Goal: Use online tool/utility: Utilize a website feature to perform a specific function

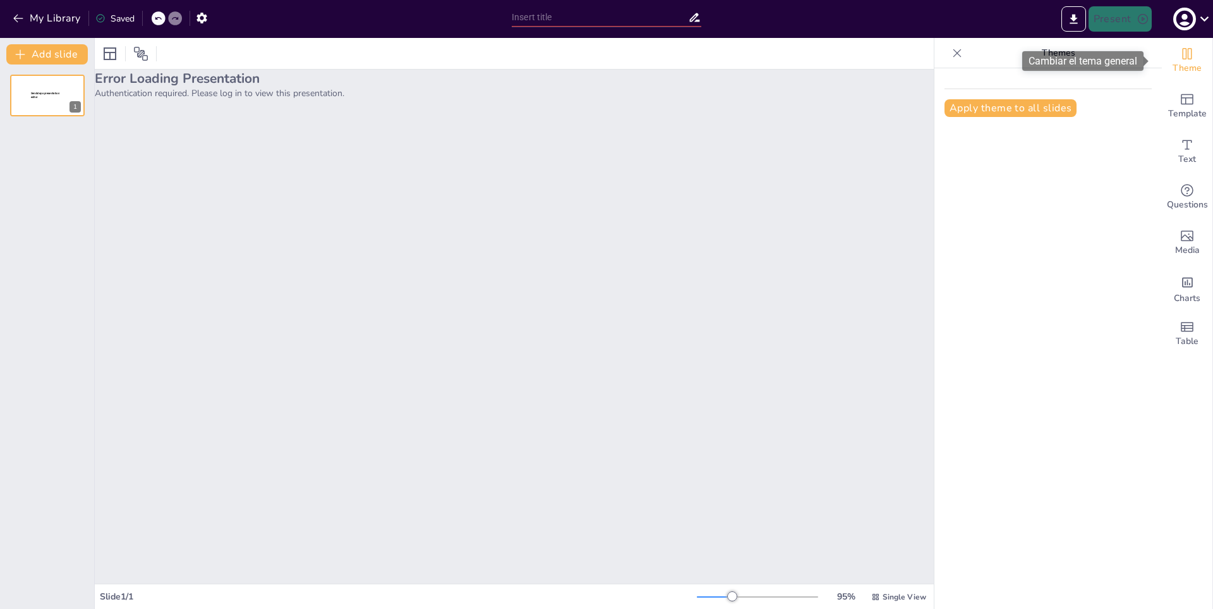
click at [1179, 62] on span "Theme" at bounding box center [1187, 68] width 29 height 14
click at [40, 78] on div at bounding box center [47, 95] width 76 height 43
click at [29, 102] on div at bounding box center [47, 95] width 76 height 43
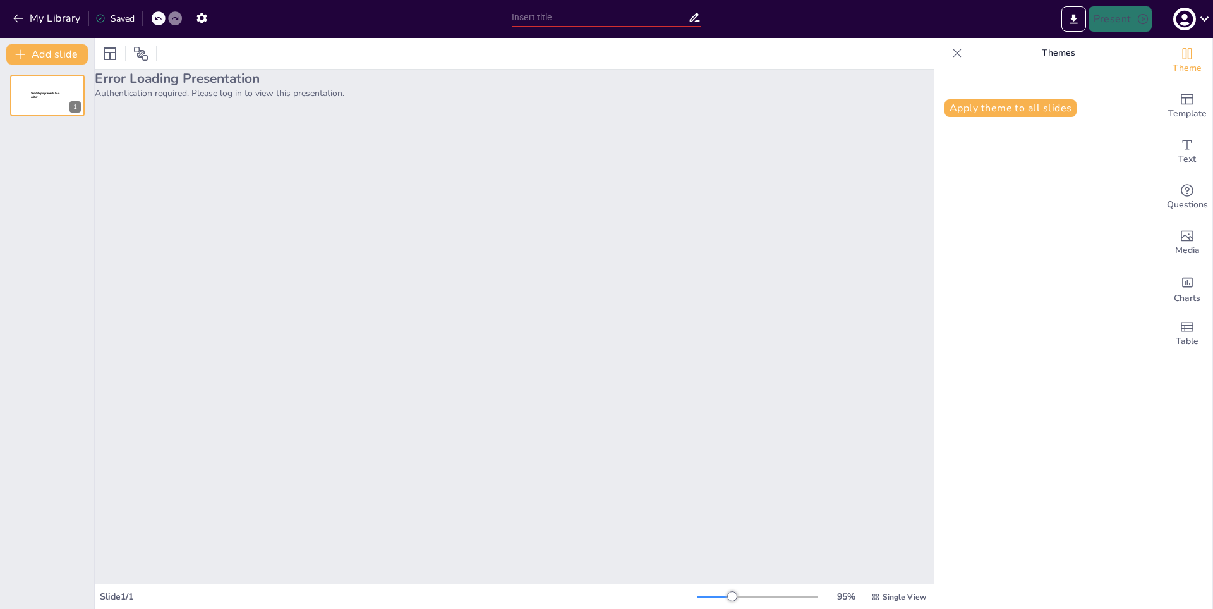
click at [425, 106] on div "Error Loading Presentation Authentication required. Please log in to view this …" at bounding box center [514, 327] width 839 height 514
click at [31, 87] on div at bounding box center [47, 95] width 76 height 43
click at [104, 56] on icon at bounding box center [110, 53] width 13 height 13
click at [58, 17] on button "My Library" at bounding box center [47, 18] width 76 height 20
